Goal: Use online tool/utility: Utilize a website feature to perform a specific function

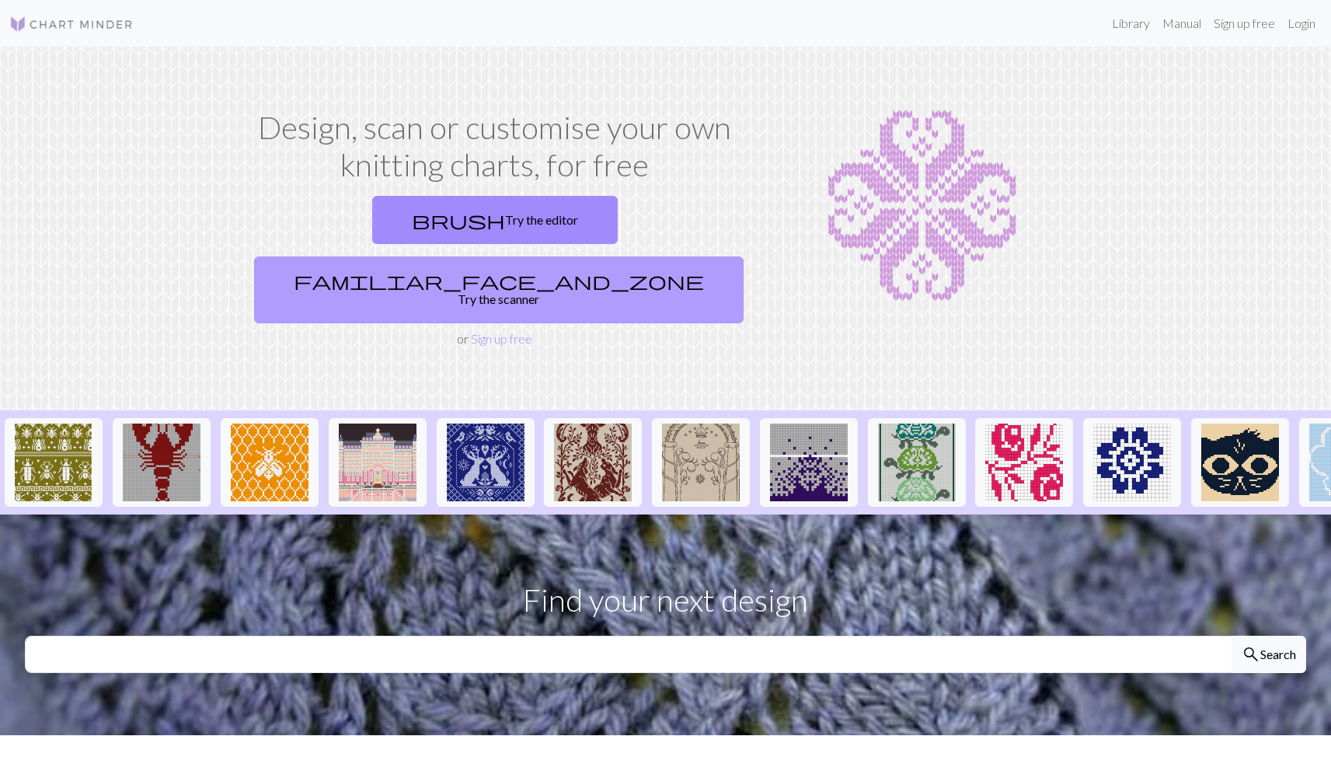
click at [653, 256] on link "familiar_face_and_zone Try the scanner" at bounding box center [498, 289] width 489 height 67
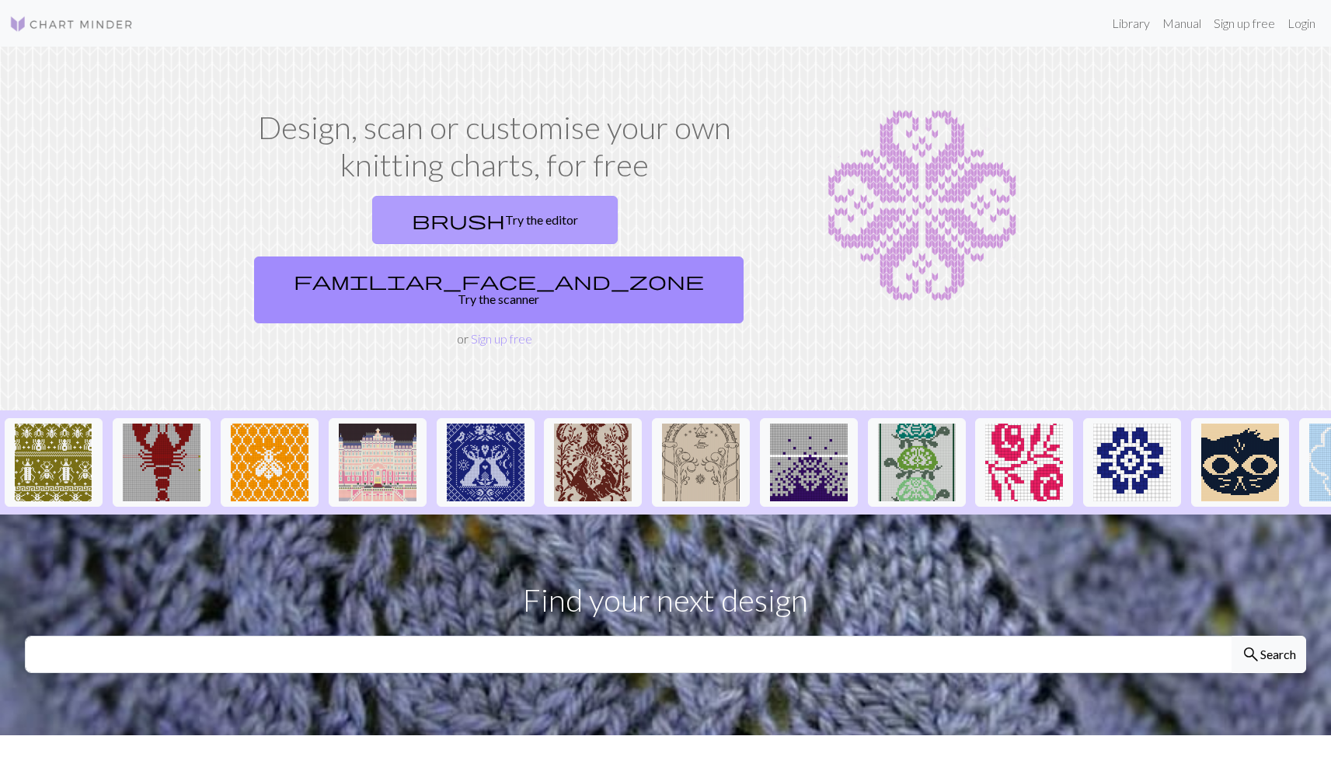
click at [372, 204] on link "brush Try the editor" at bounding box center [494, 220] width 245 height 48
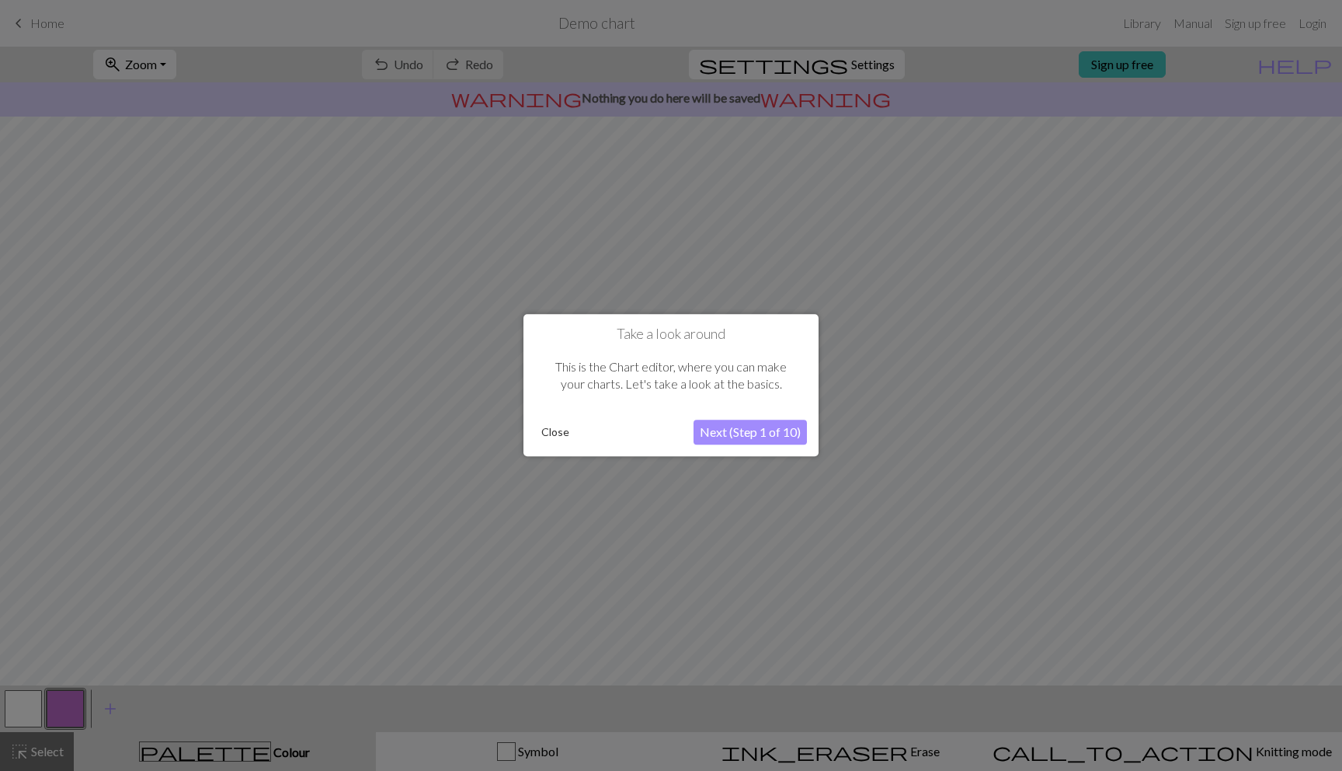
click at [769, 432] on button "Next (Step 1 of 10)" at bounding box center [750, 432] width 113 height 25
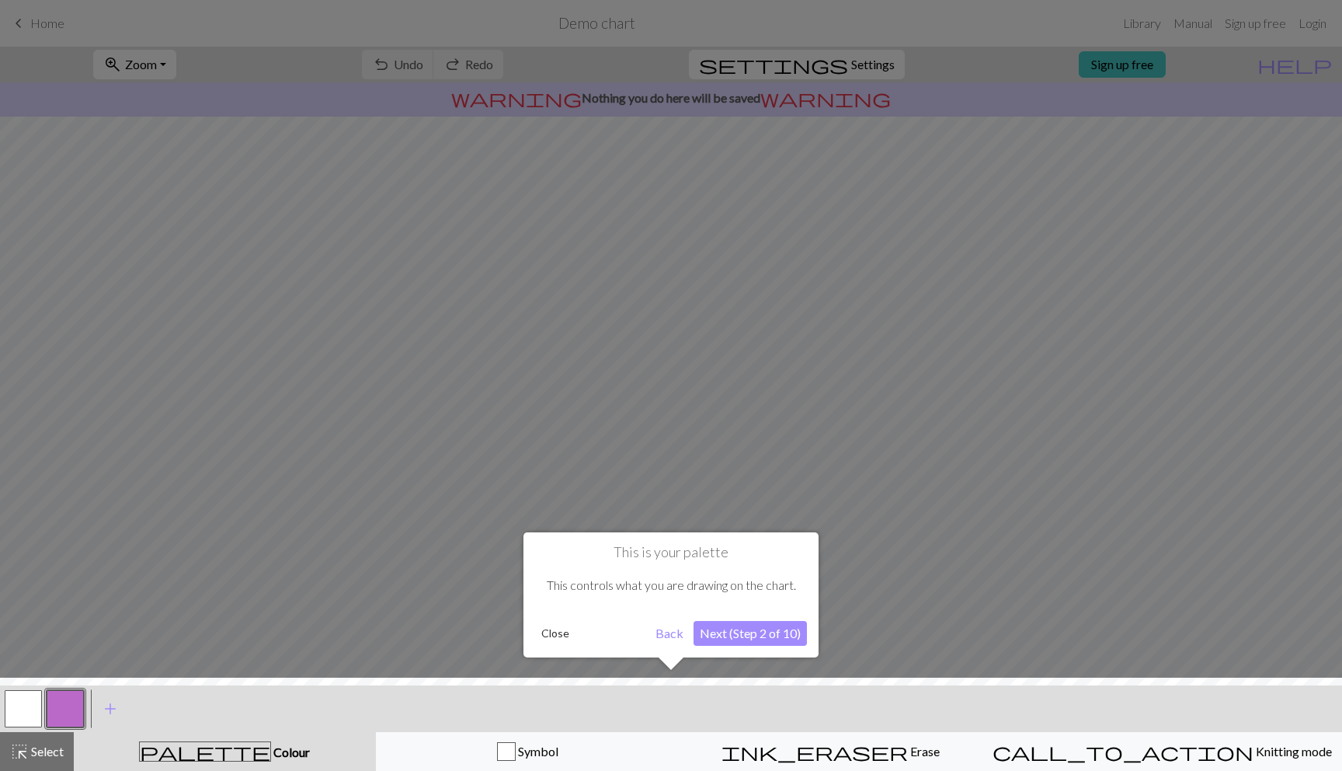
click at [761, 630] on button "Next (Step 2 of 10)" at bounding box center [750, 633] width 113 height 25
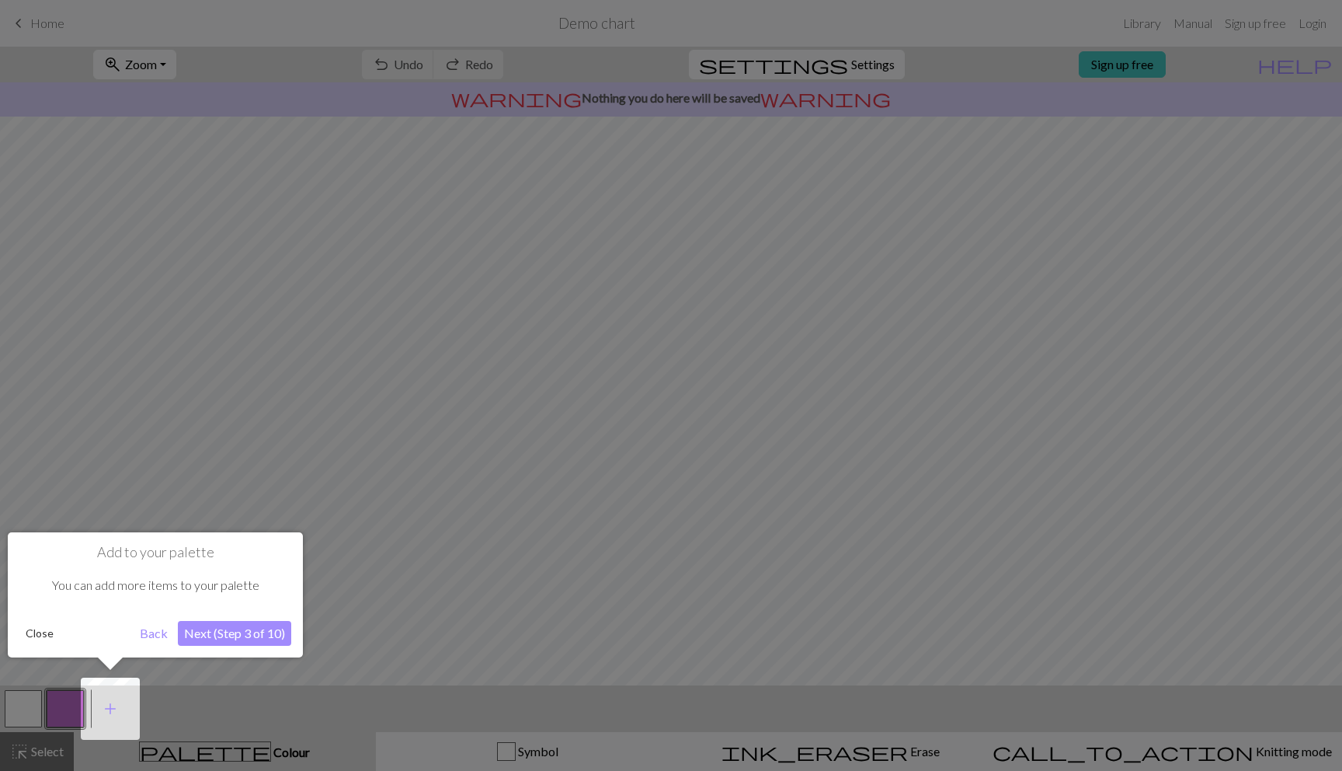
click at [235, 632] on button "Next (Step 3 of 10)" at bounding box center [234, 633] width 113 height 25
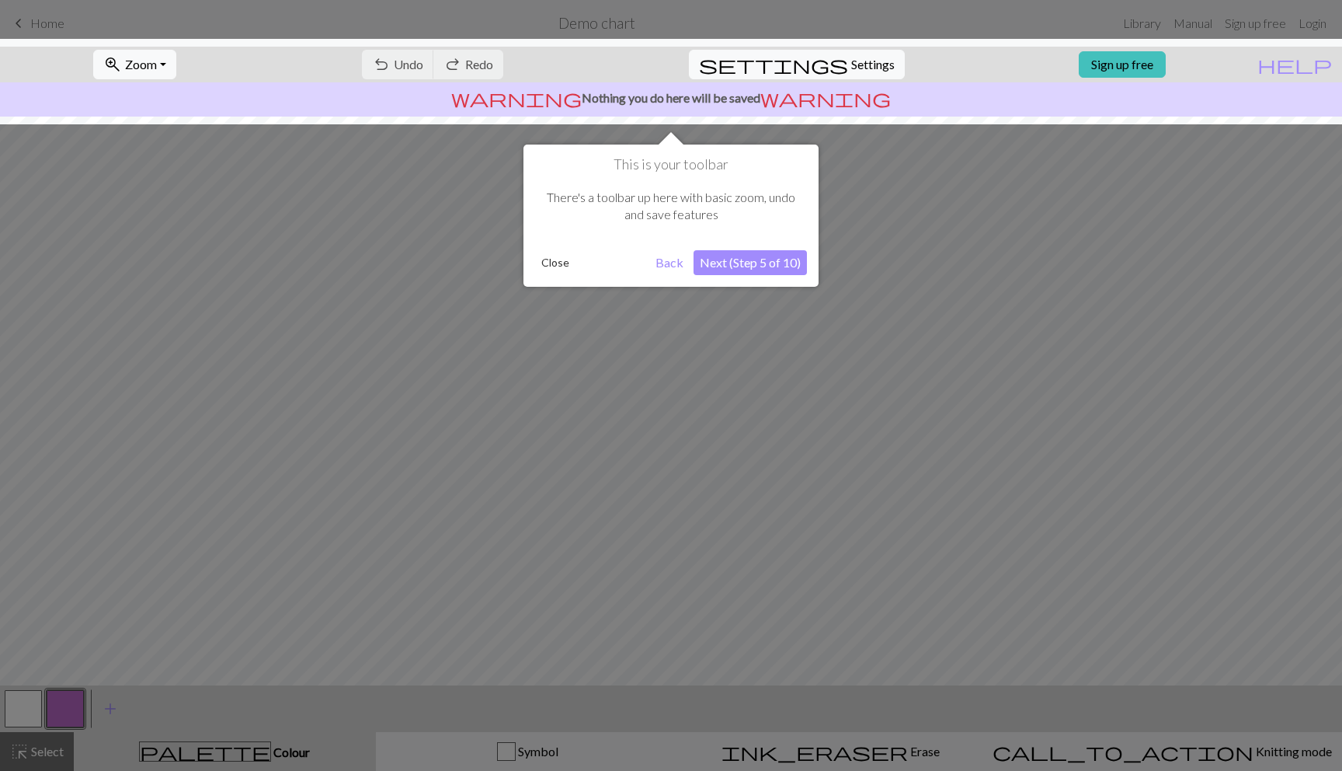
click at [544, 267] on button "Close" at bounding box center [555, 262] width 40 height 23
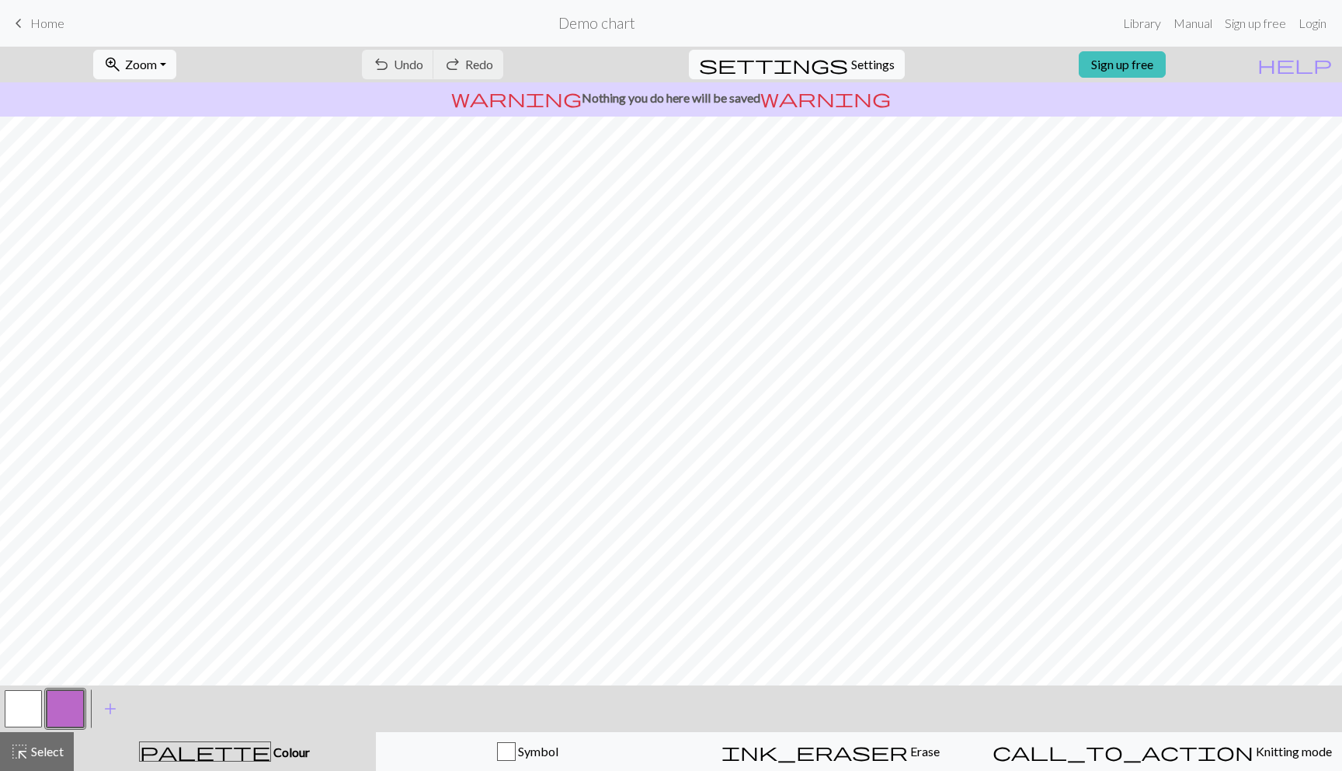
click at [45, 23] on span "Home" at bounding box center [47, 23] width 34 height 15
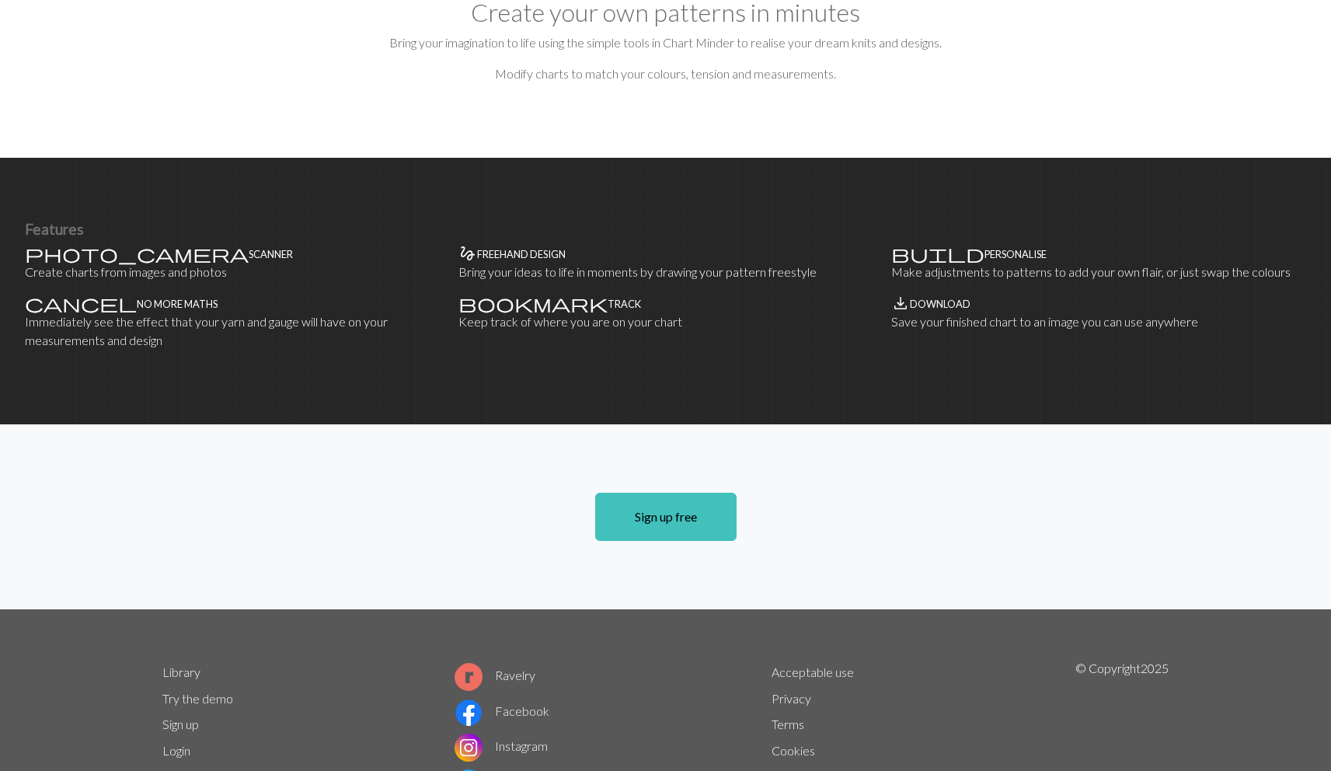
scroll to position [879, 0]
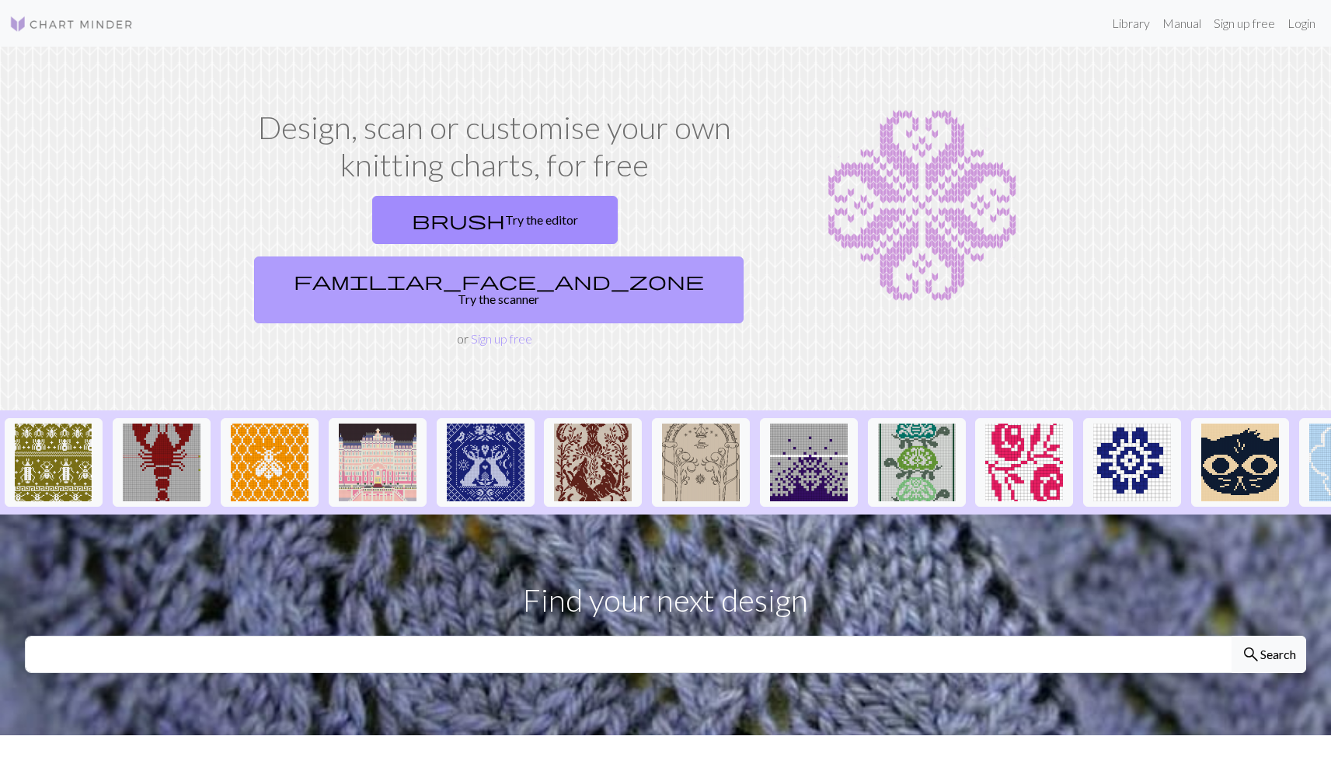
click at [628, 256] on link "familiar_face_and_zone Try the scanner" at bounding box center [498, 289] width 489 height 67
